Goal: Find specific page/section: Find specific page/section

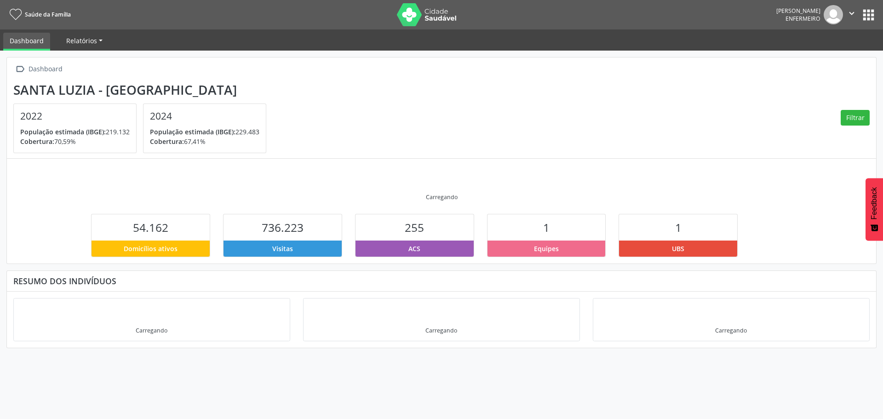
drag, startPoint x: 87, startPoint y: 40, endPoint x: 90, endPoint y: 46, distance: 6.8
click at [87, 40] on span "Relatórios" at bounding box center [81, 40] width 31 height 9
click at [88, 36] on link "Relatórios" at bounding box center [84, 41] width 49 height 16
click at [65, 38] on link "Relatórios" at bounding box center [84, 41] width 49 height 16
click at [109, 67] on link "Desfechos da visita" at bounding box center [99, 62] width 79 height 16
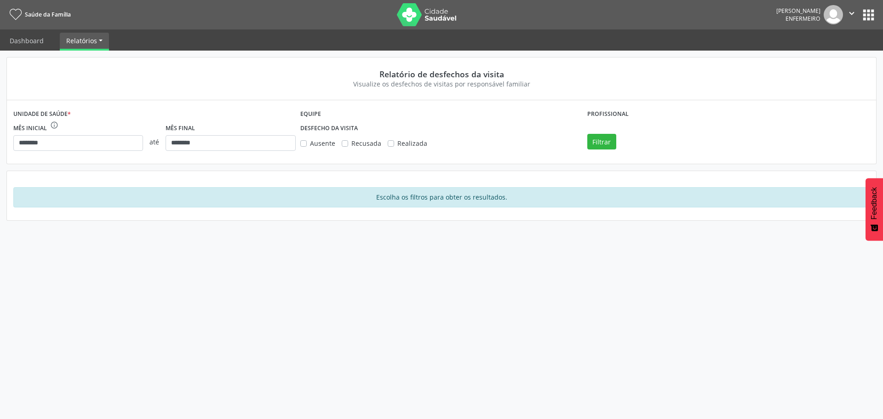
click at [97, 41] on link "Relatórios" at bounding box center [84, 41] width 49 height 16
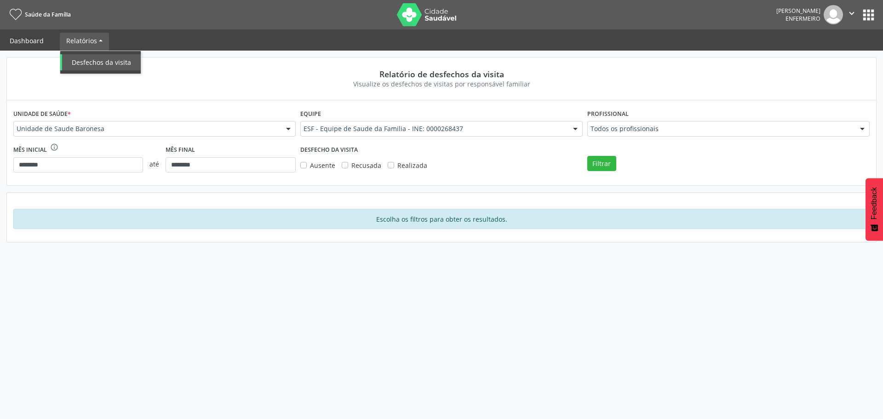
click at [16, 46] on link "Dashboard" at bounding box center [26, 41] width 47 height 16
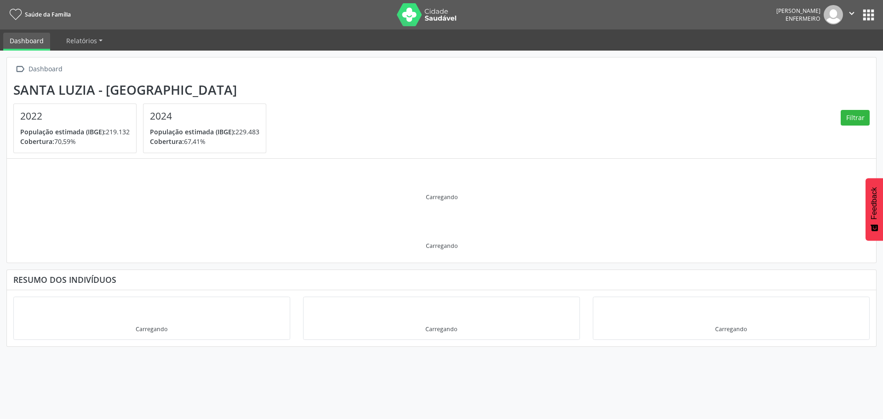
click at [23, 10] on link "Saúde da Família" at bounding box center [38, 14] width 64 height 15
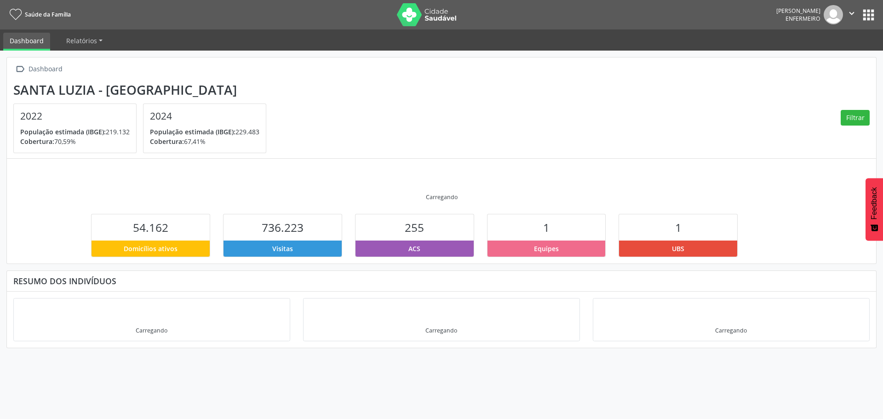
click at [860, 11] on button "apps" at bounding box center [868, 15] width 16 height 16
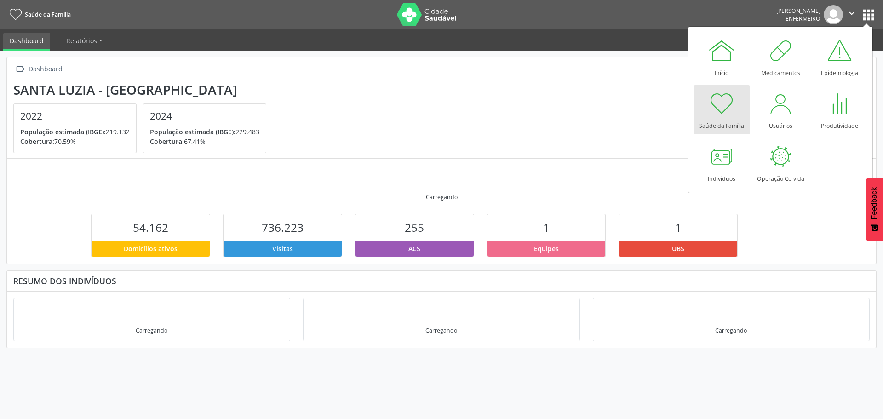
click at [591, 126] on section "[GEOGRAPHIC_DATA] - MG 2022 População estimada (IBGE): 219.132 [GEOGRAPHIC_DATA…" at bounding box center [441, 117] width 856 height 71
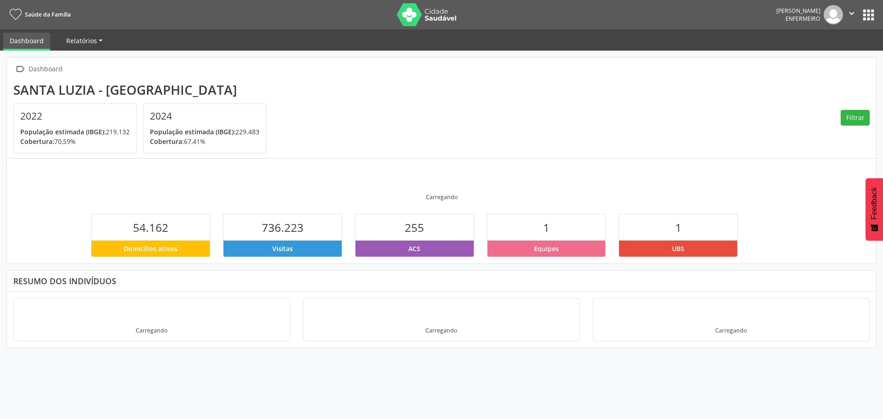
click at [87, 40] on span "Relatórios" at bounding box center [81, 40] width 31 height 9
click at [24, 71] on icon "" at bounding box center [19, 69] width 13 height 13
click at [74, 41] on span "Relatórios" at bounding box center [81, 40] width 31 height 9
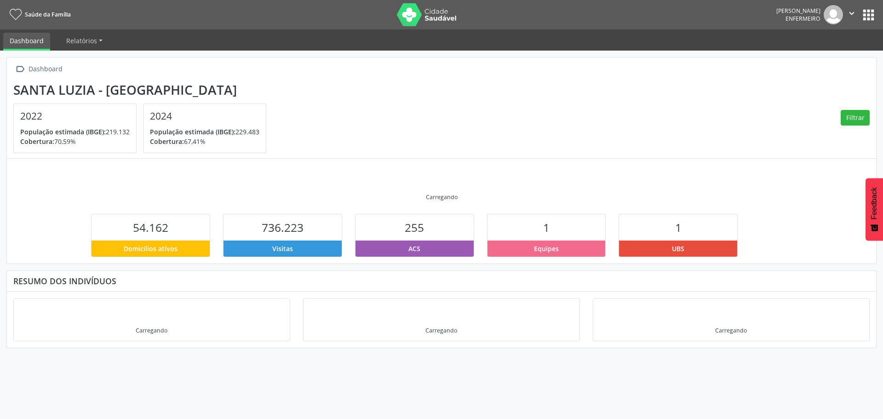
click at [866, 7] on button "apps" at bounding box center [868, 15] width 16 height 16
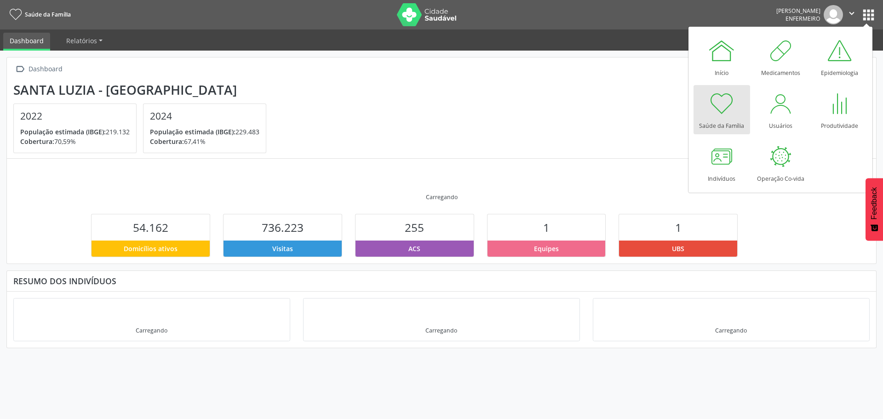
click at [566, 94] on section "[GEOGRAPHIC_DATA] - MG 2022 População estimada (IBGE): 219.132 [GEOGRAPHIC_DATA…" at bounding box center [441, 117] width 856 height 71
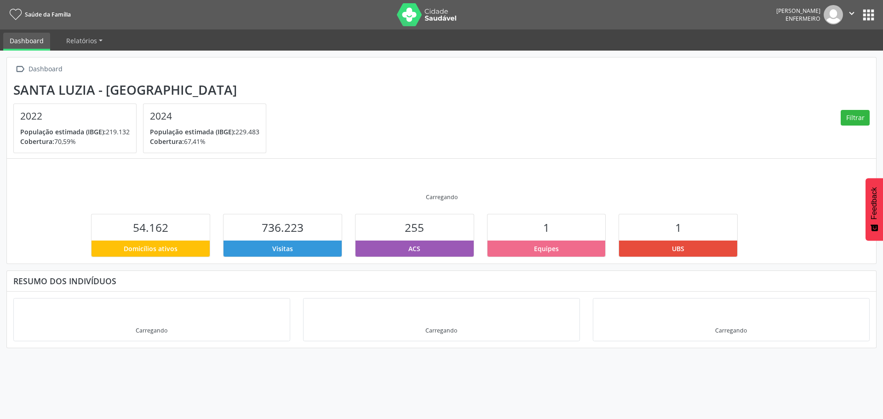
click at [16, 14] on icon at bounding box center [16, 14] width 12 height 11
click at [429, 16] on img at bounding box center [427, 14] width 60 height 23
